Goal: Task Accomplishment & Management: Use online tool/utility

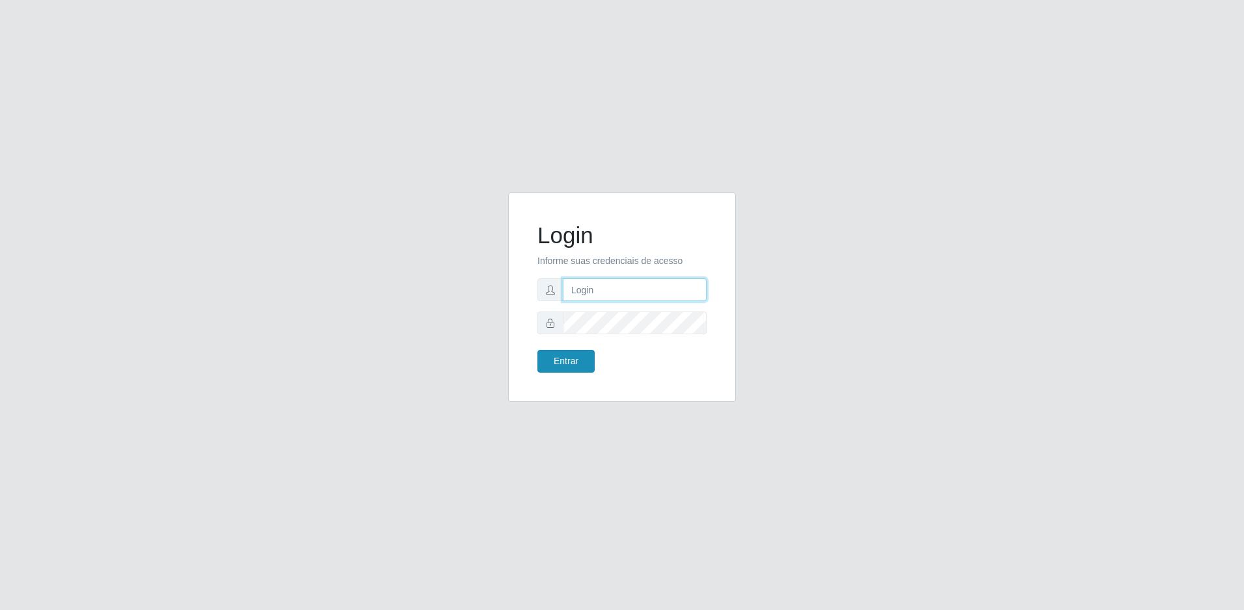
type input "[EMAIL_ADDRESS][DOMAIN_NAME]"
click at [575, 353] on button "Entrar" at bounding box center [566, 361] width 57 height 23
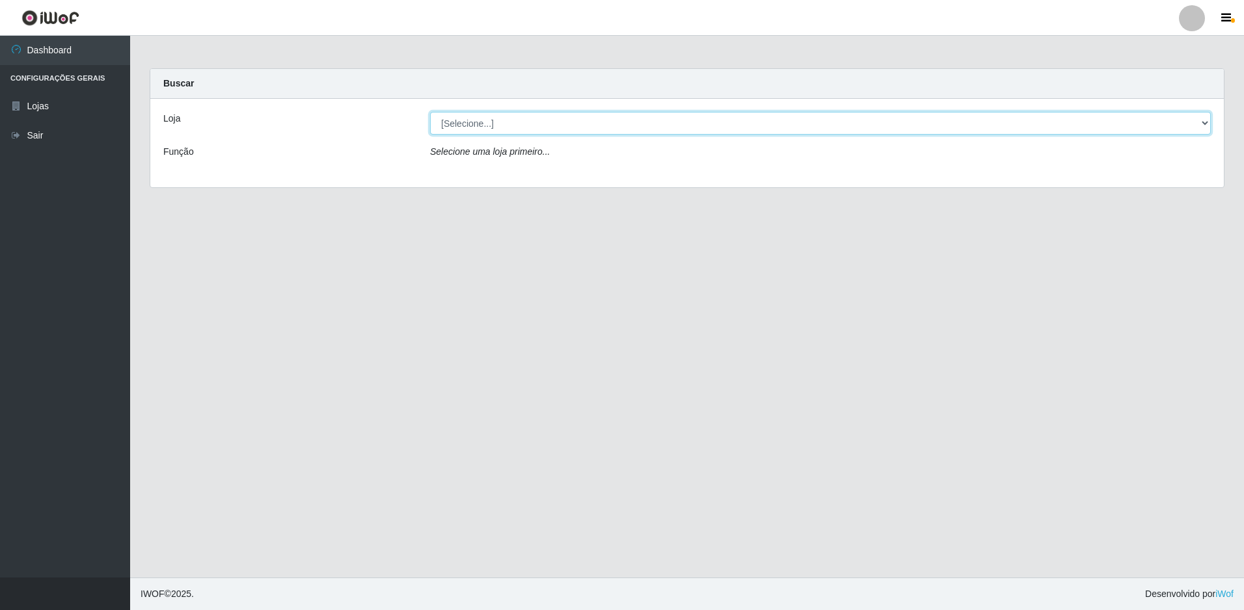
click at [700, 123] on select "[Selecione...] Extrabom - Loja 13 [GEOGRAPHIC_DATA]" at bounding box center [820, 123] width 781 height 23
select select "436"
click at [430, 112] on select "[Selecione...] Extrabom - Loja 13 [GEOGRAPHIC_DATA]" at bounding box center [820, 123] width 781 height 23
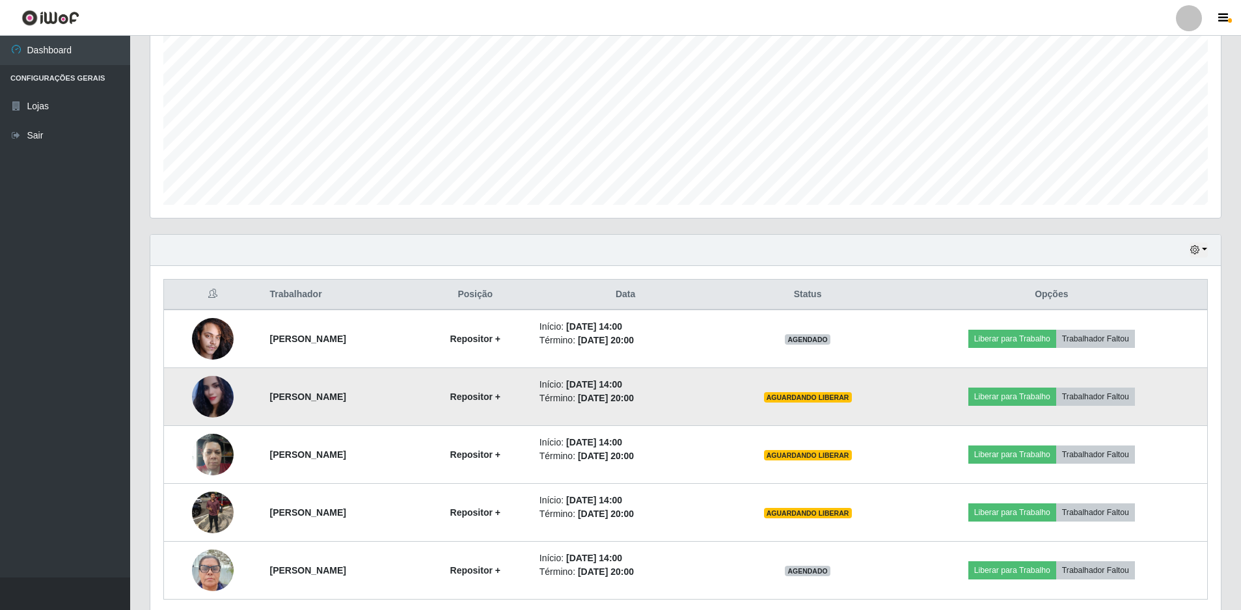
scroll to position [312, 0]
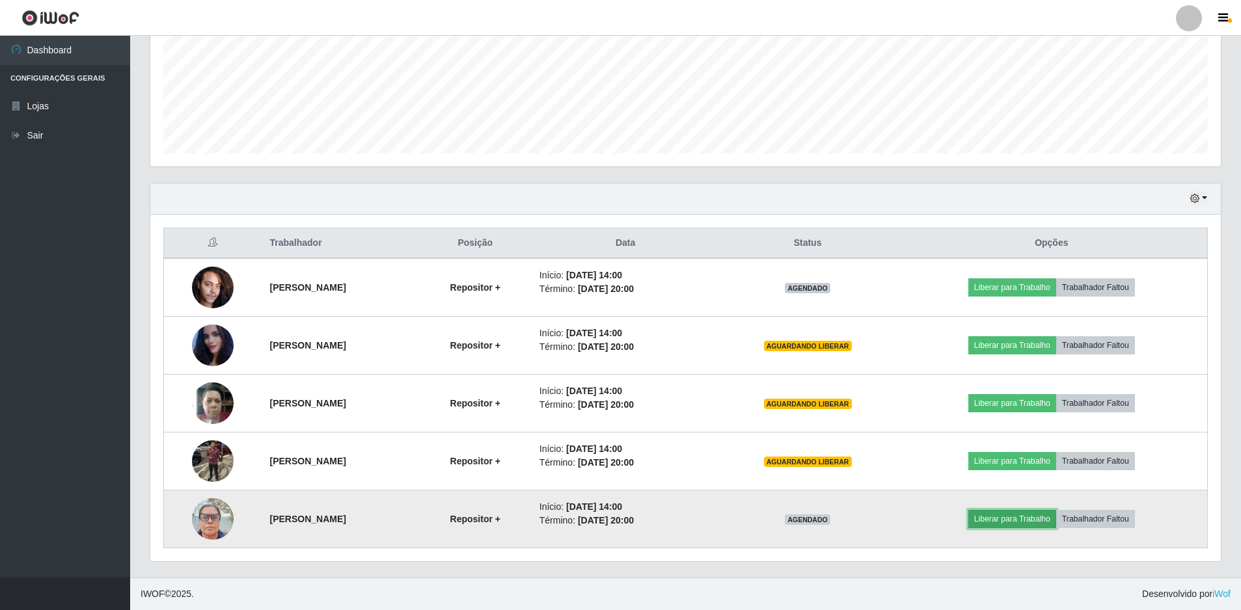
click at [1031, 522] on button "Liberar para Trabalho" at bounding box center [1012, 519] width 88 height 18
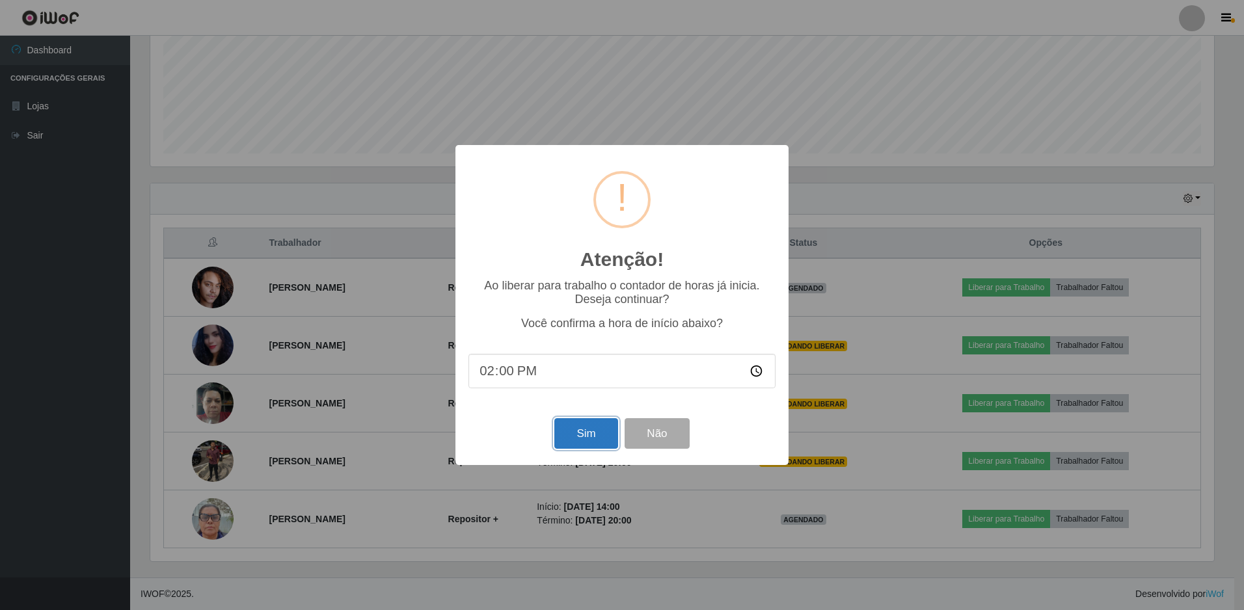
click at [582, 440] on button "Sim" at bounding box center [585, 433] width 63 height 31
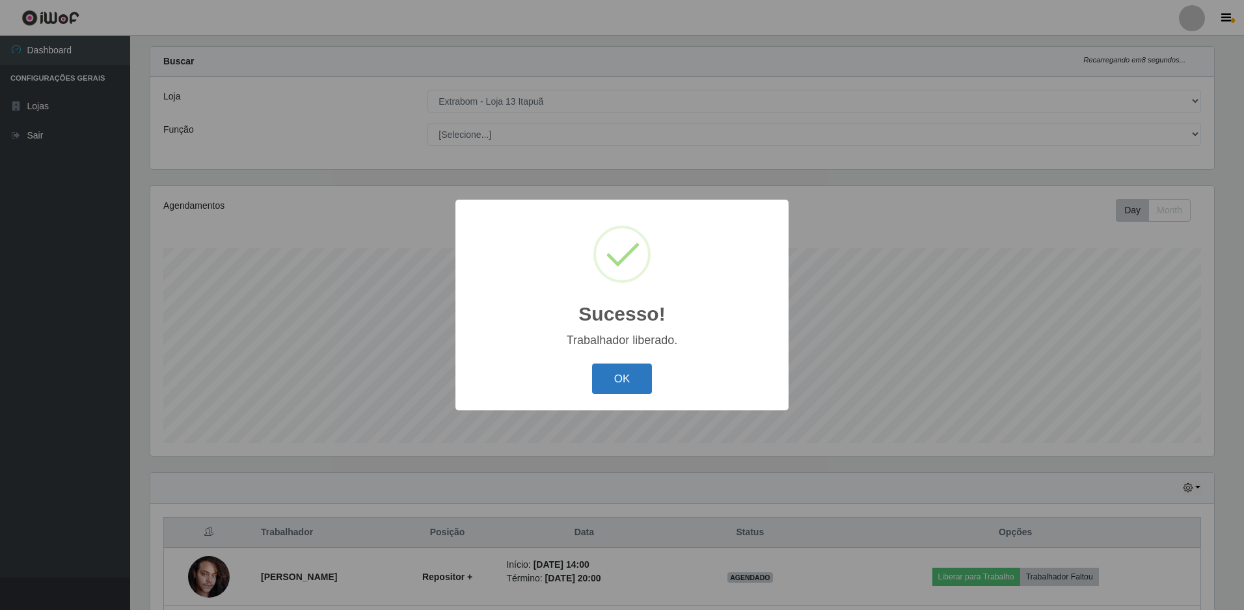
click at [616, 372] on button "OK" at bounding box center [622, 379] width 61 height 31
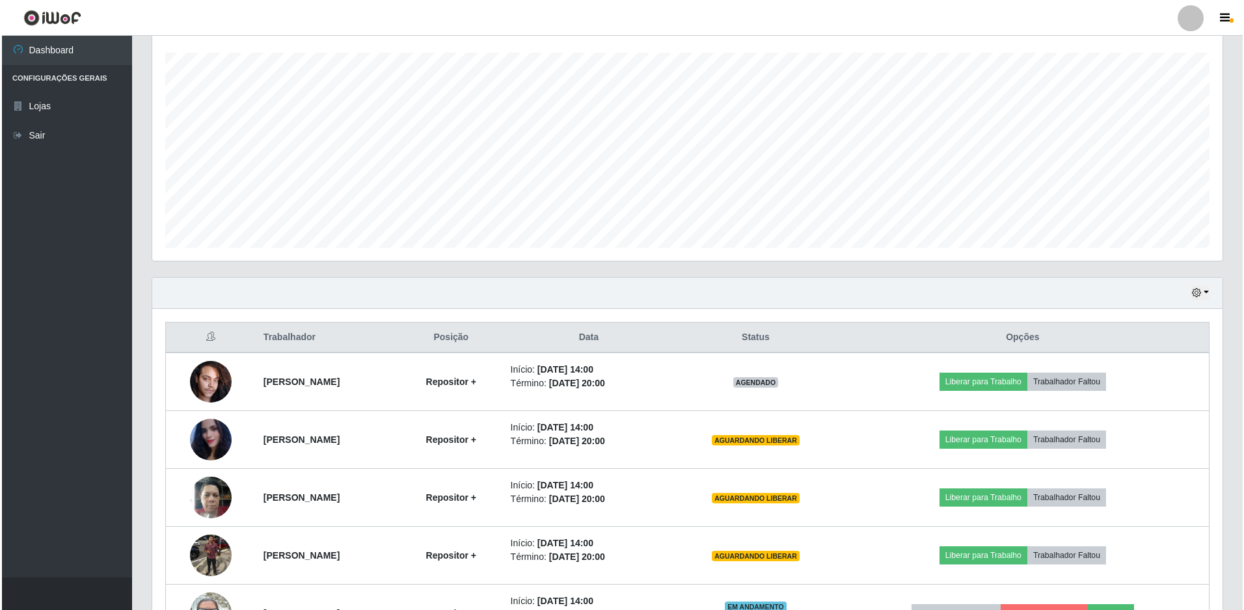
scroll to position [312, 0]
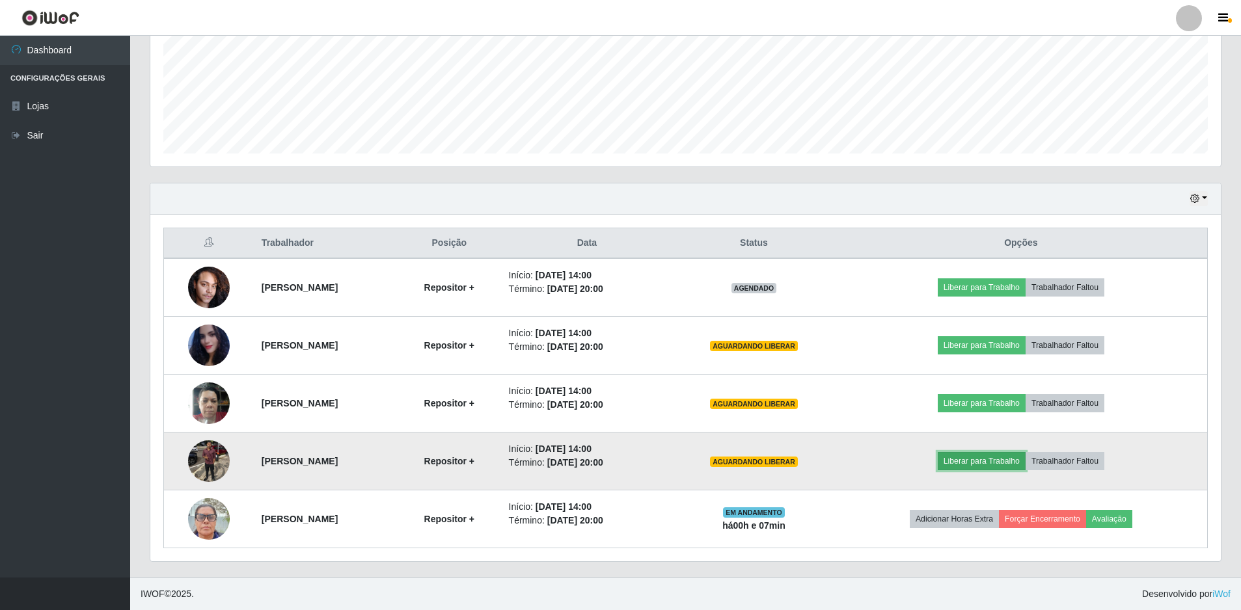
click at [974, 456] on button "Liberar para Trabalho" at bounding box center [982, 461] width 88 height 18
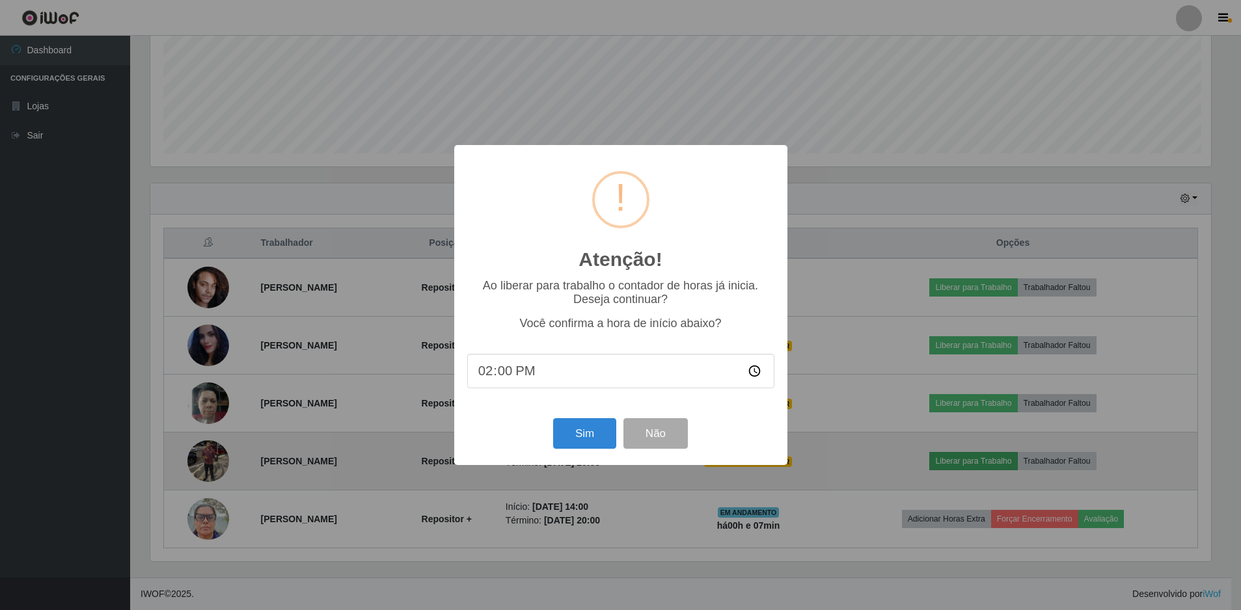
scroll to position [270, 1064]
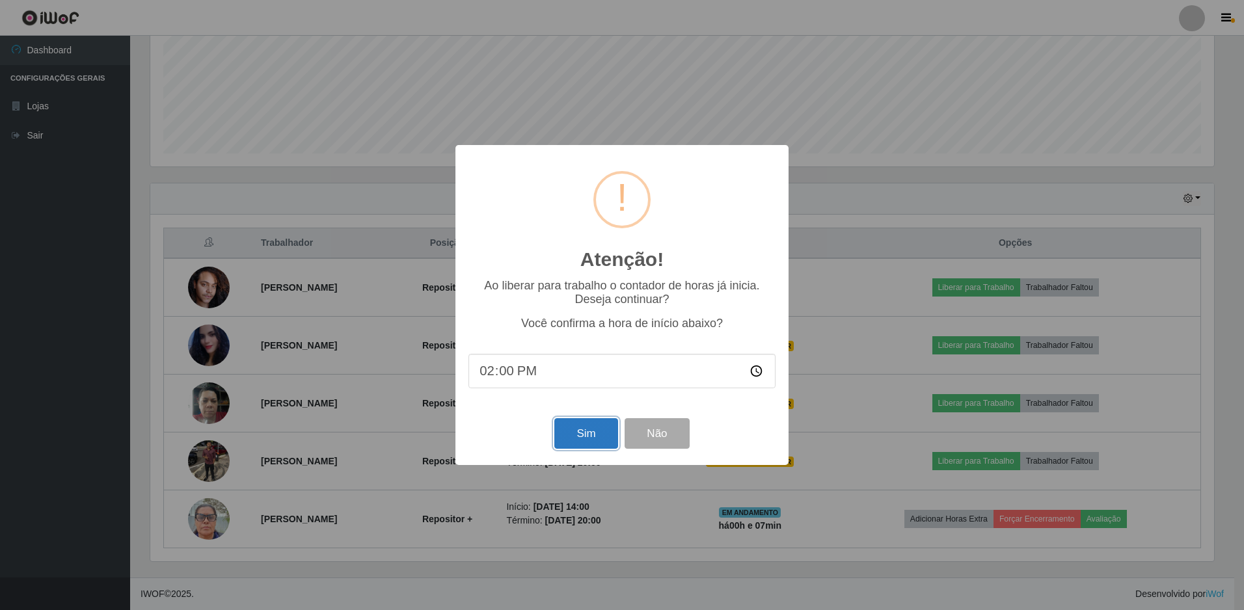
click at [579, 429] on button "Sim" at bounding box center [585, 433] width 63 height 31
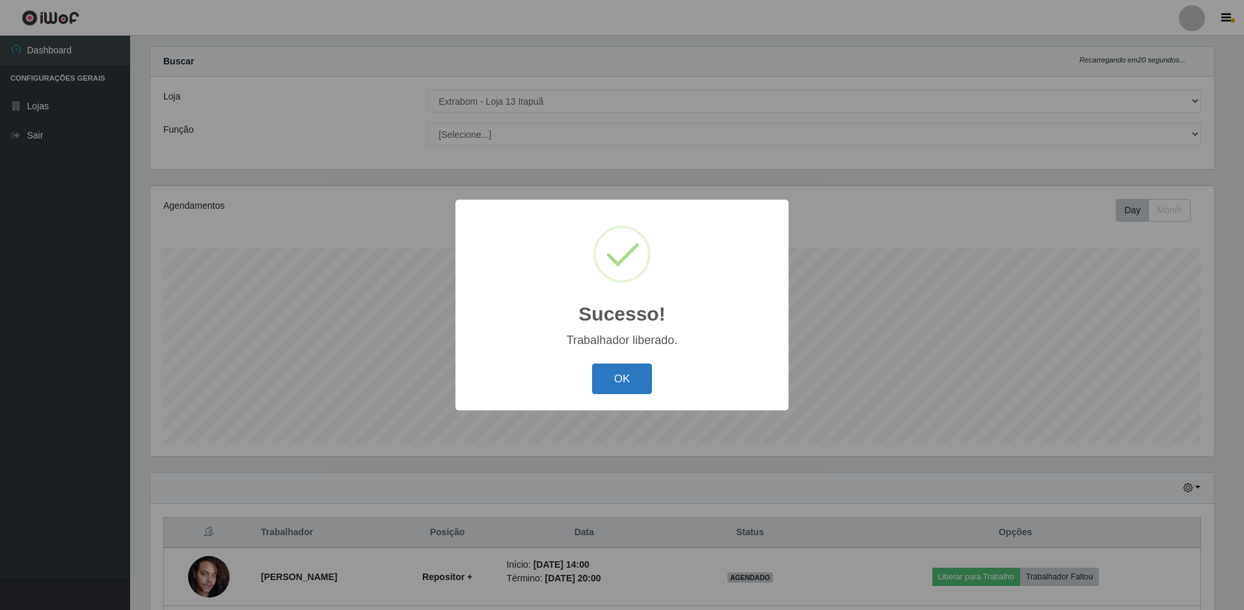
click at [636, 379] on button "OK" at bounding box center [622, 379] width 61 height 31
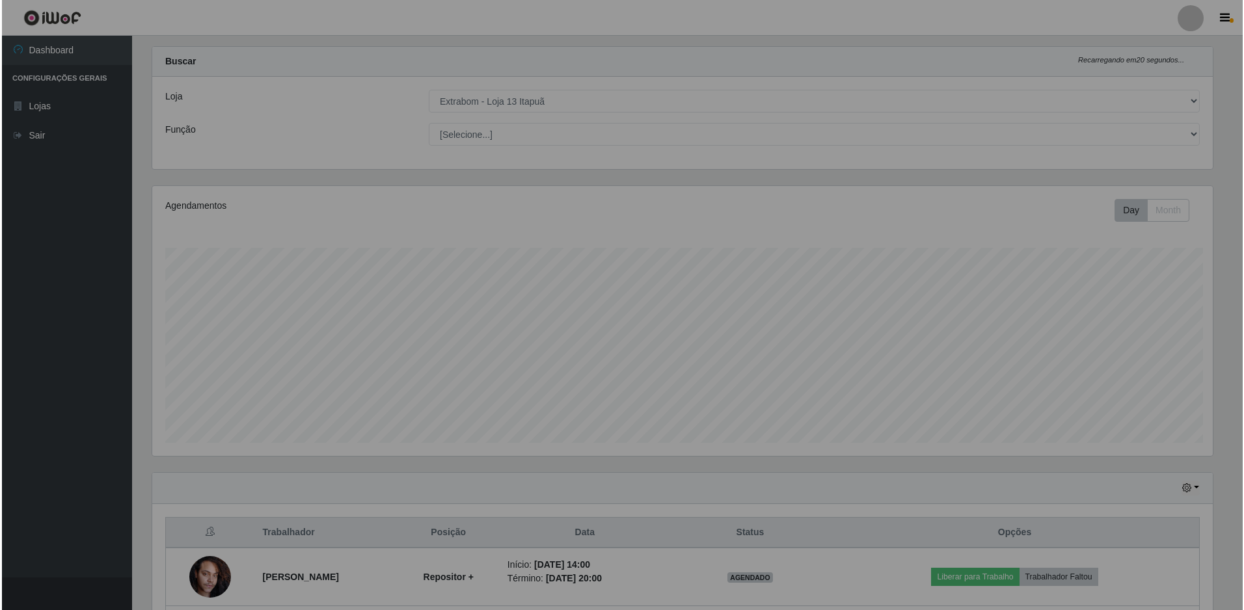
scroll to position [270, 1071]
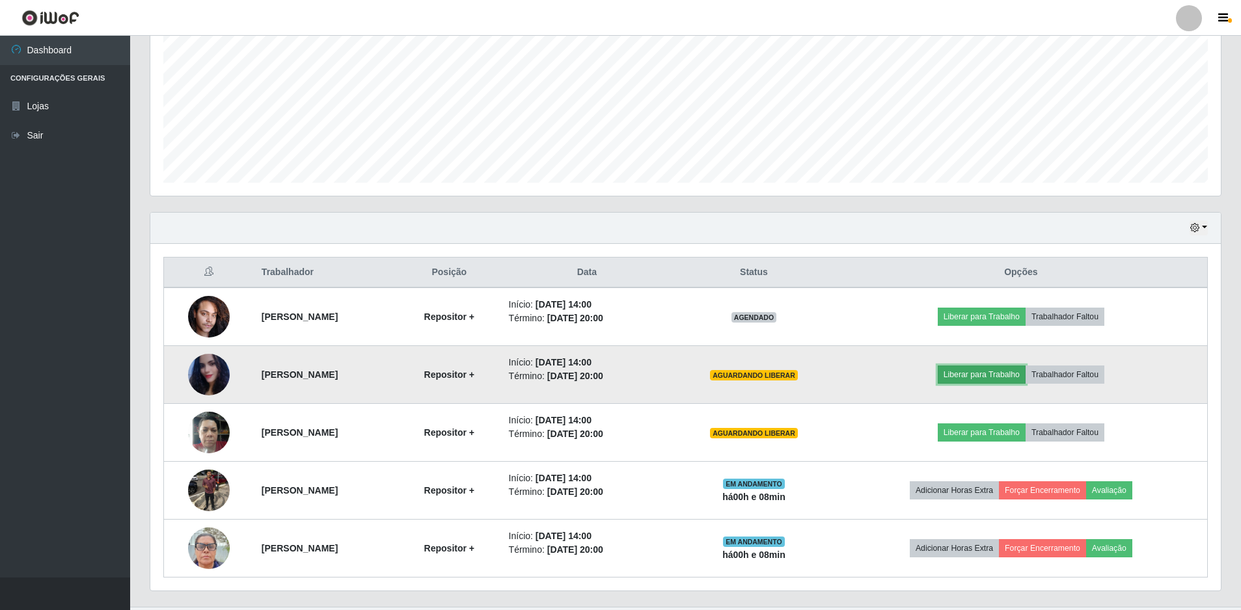
click at [1002, 375] on button "Liberar para Trabalho" at bounding box center [982, 375] width 88 height 18
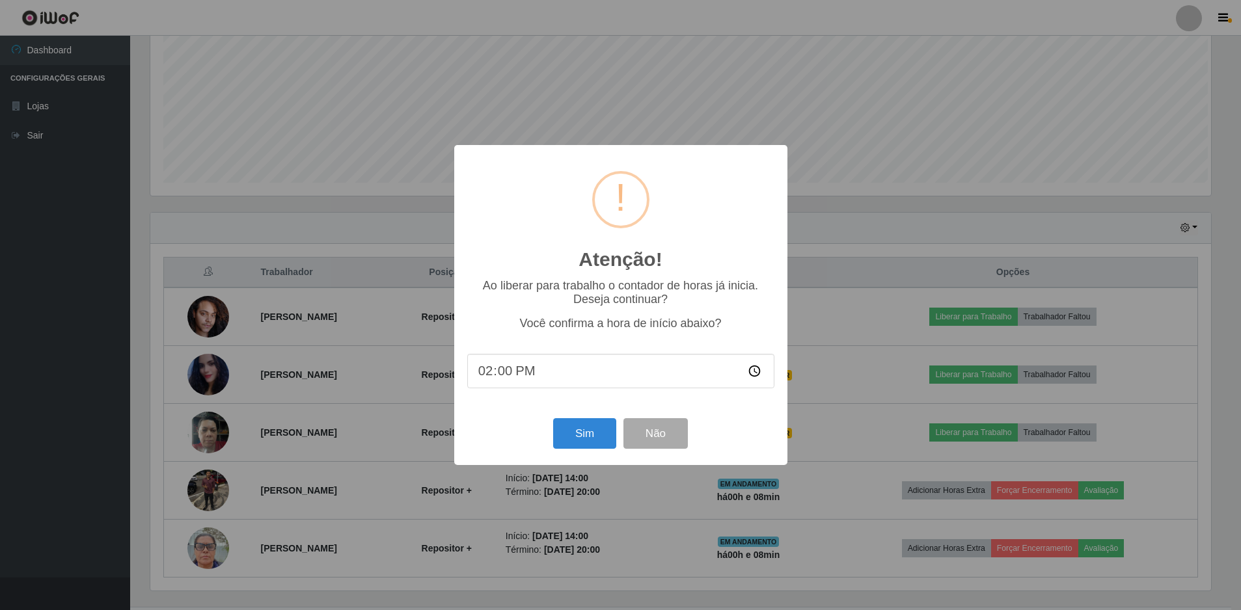
scroll to position [270, 1064]
click at [597, 433] on button "Sim" at bounding box center [585, 433] width 63 height 31
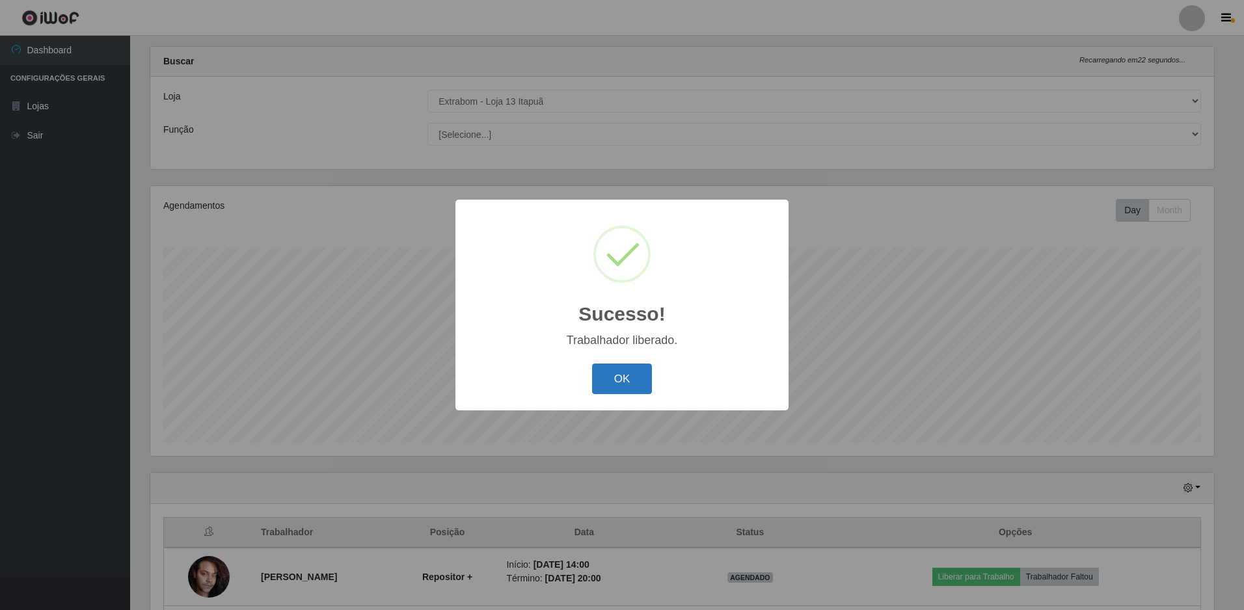
click at [633, 382] on button "OK" at bounding box center [622, 379] width 61 height 31
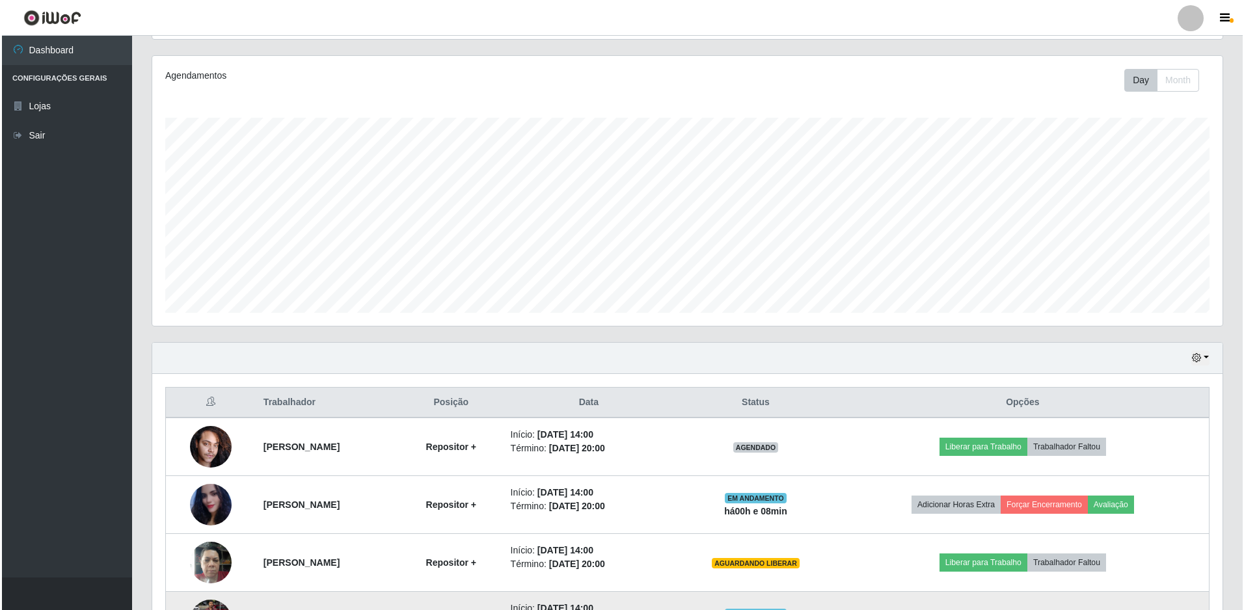
scroll to position [282, 0]
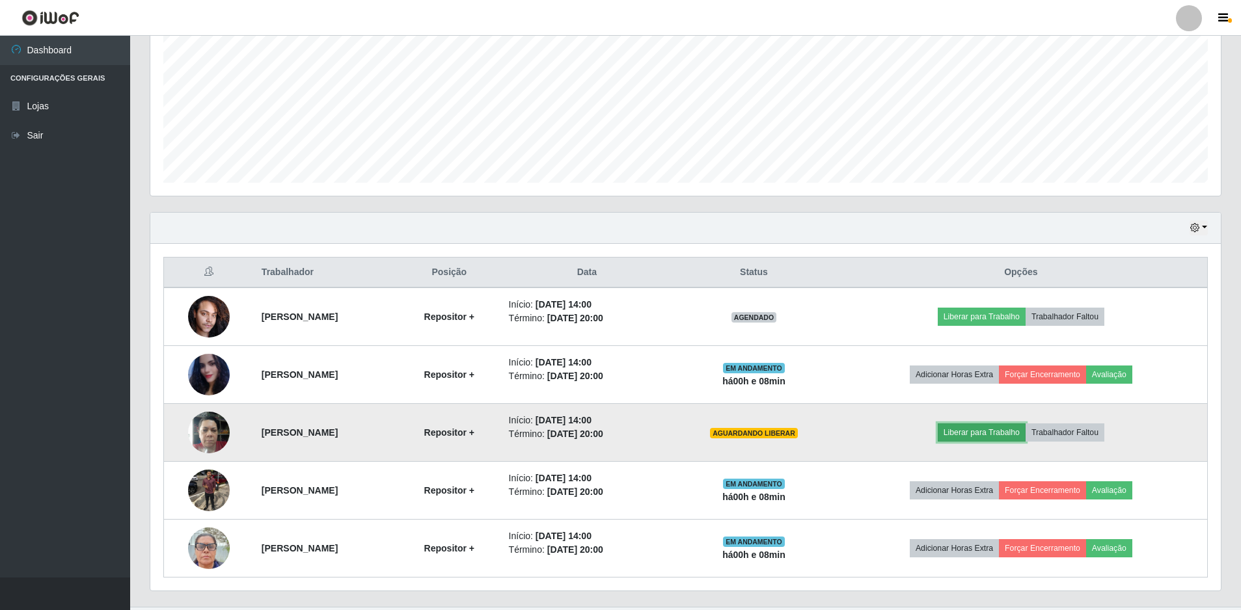
click at [1001, 433] on button "Liberar para Trabalho" at bounding box center [982, 433] width 88 height 18
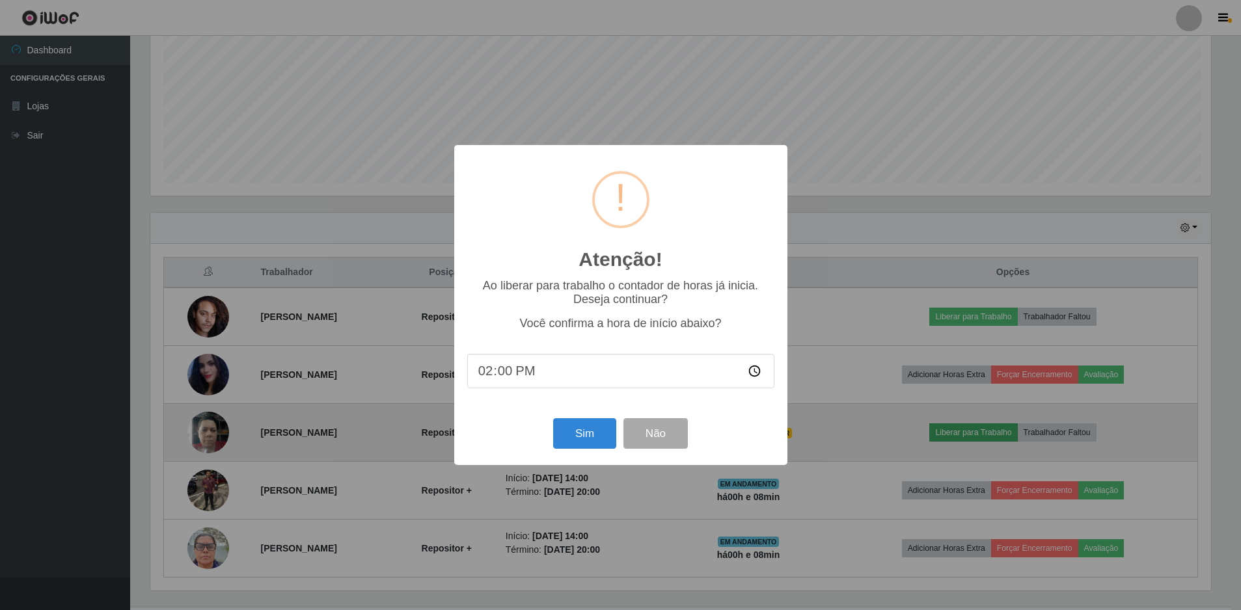
scroll to position [270, 1064]
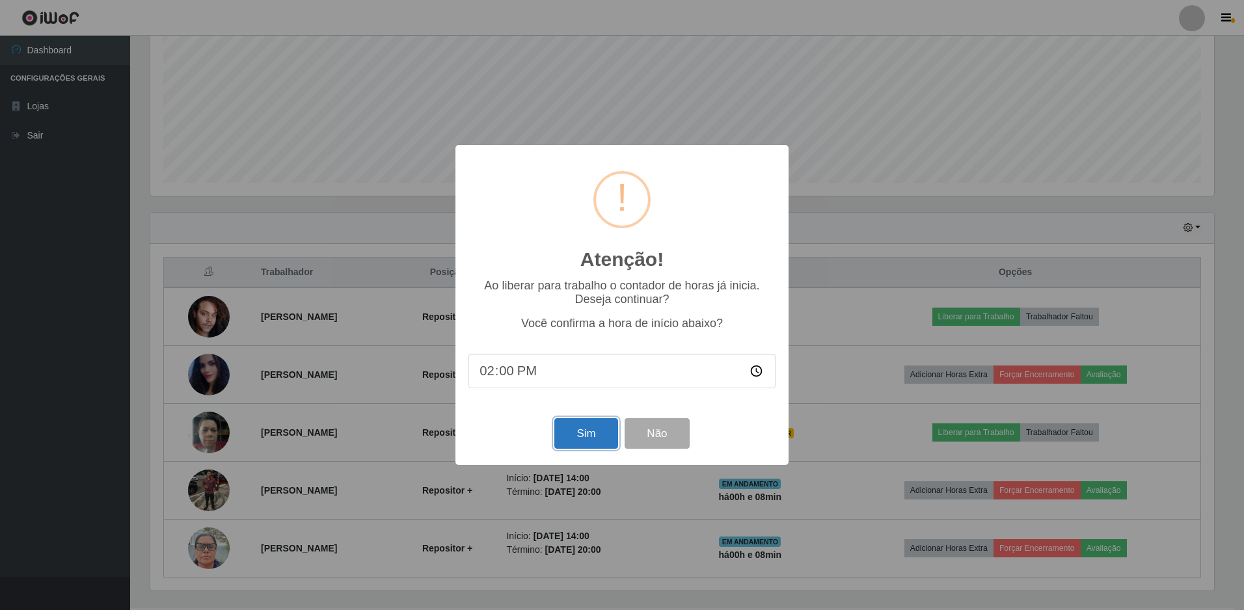
click at [570, 439] on button "Sim" at bounding box center [585, 433] width 63 height 31
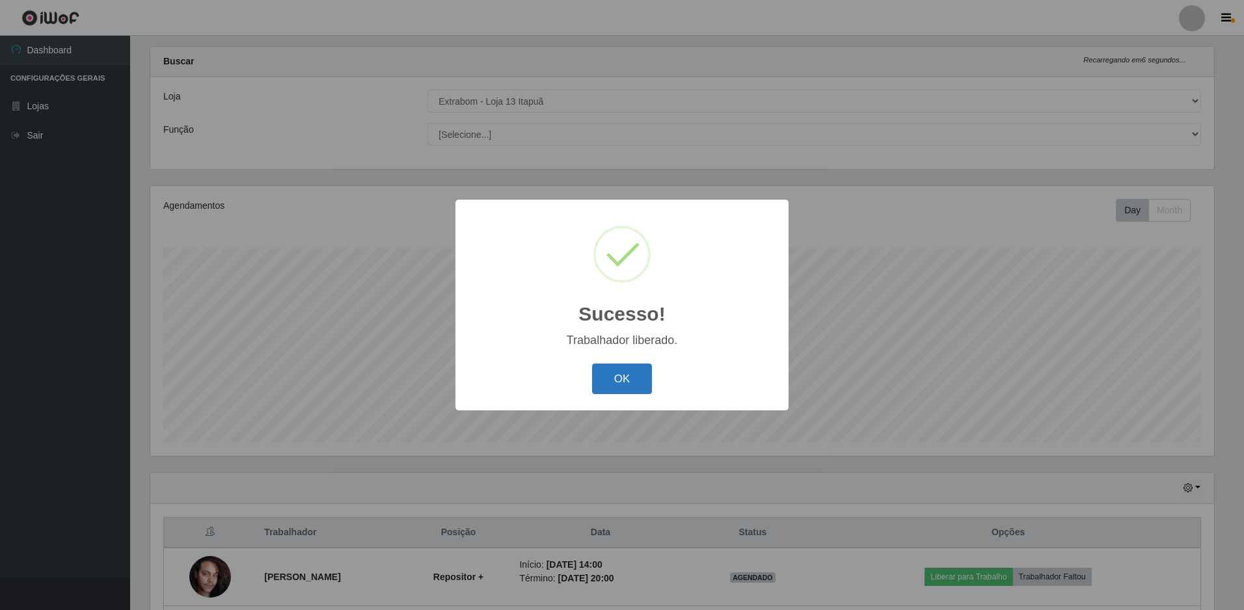
click at [619, 386] on button "OK" at bounding box center [622, 379] width 61 height 31
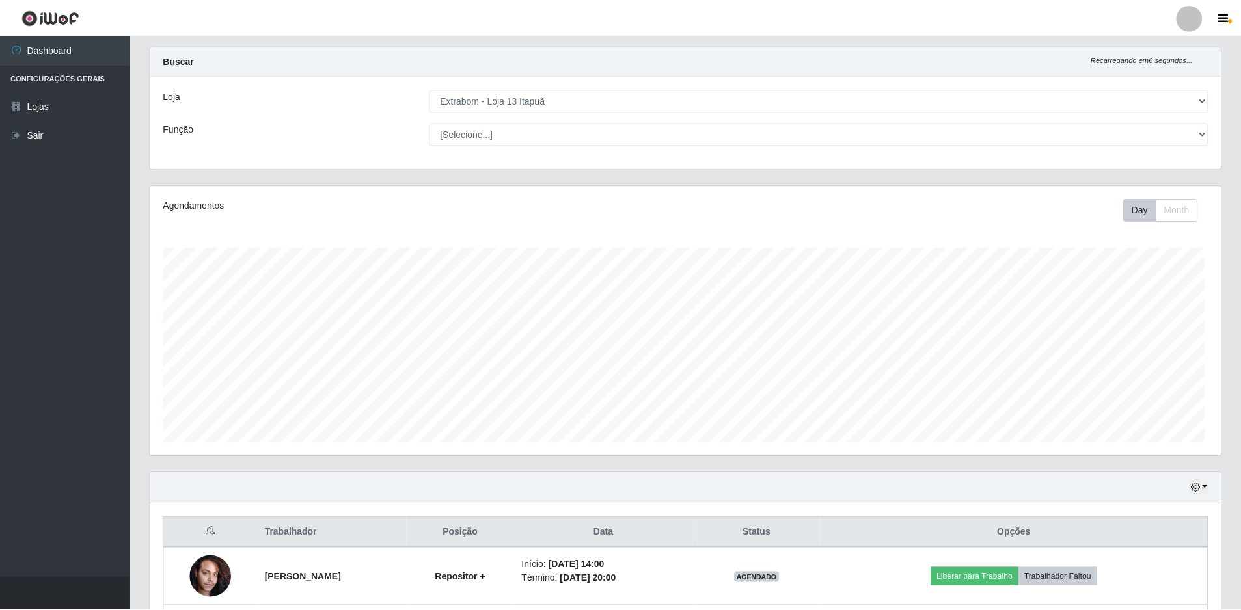
scroll to position [0, 0]
